Goal: Task Accomplishment & Management: Use online tool/utility

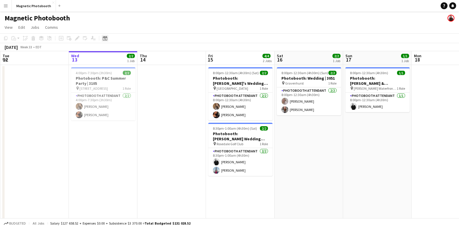
click at [104, 37] on icon at bounding box center [105, 38] width 4 height 5
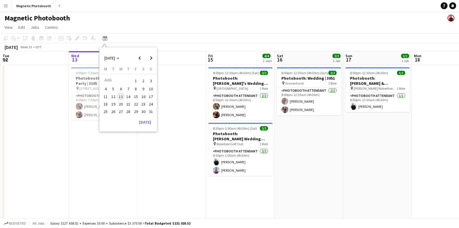
click at [97, 20] on div "Magnetic Photobooth" at bounding box center [229, 16] width 459 height 11
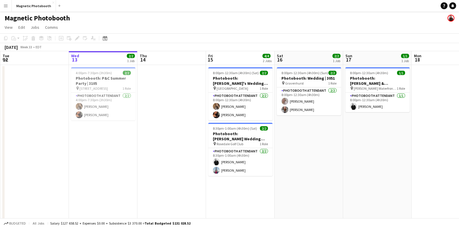
click at [58, 8] on div "Add" at bounding box center [59, 5] width 7 height 11
click at [58, 5] on app-icon "Add" at bounding box center [59, 6] width 2 height 2
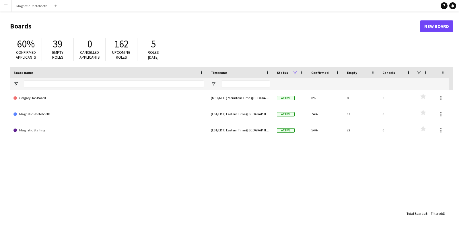
click at [102, 138] on div "Calgary Job Board (MST/MDT) Mountain Time ([GEOGRAPHIC_DATA] & [GEOGRAPHIC_DATA…" at bounding box center [231, 149] width 443 height 118
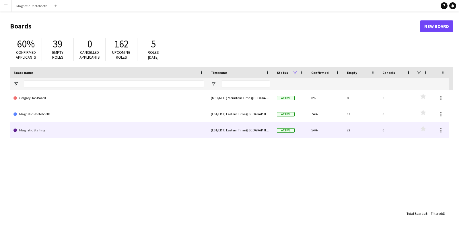
click at [101, 131] on link "Magnetic Staffing" at bounding box center [108, 130] width 191 height 16
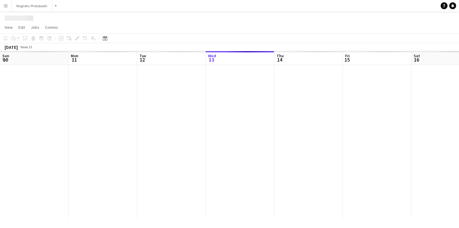
scroll to position [0, 137]
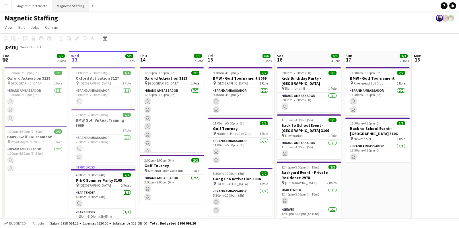
click at [81, 7] on button "Magnetic Staffing Close" at bounding box center [70, 5] width 37 height 11
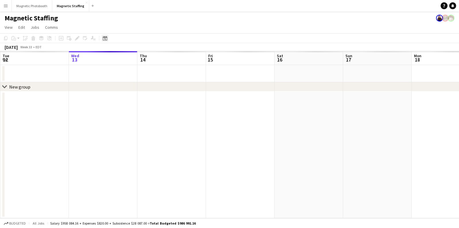
click at [104, 38] on icon "Date picker" at bounding box center [105, 38] width 5 height 5
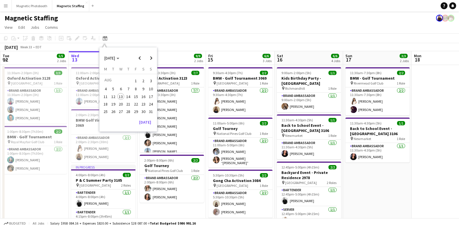
click at [112, 103] on span "19" at bounding box center [113, 103] width 7 height 7
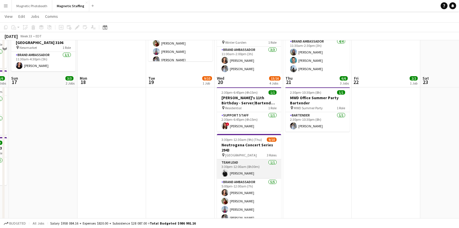
scroll to position [0, 0]
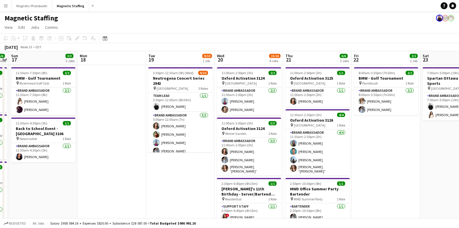
click at [232, 14] on div "Magnetic Staffing" at bounding box center [229, 16] width 459 height 11
